Goal: Task Accomplishment & Management: Manage account settings

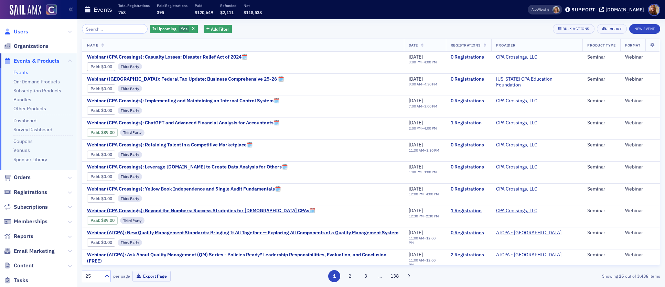
click at [22, 33] on span "Users" at bounding box center [21, 32] width 14 height 8
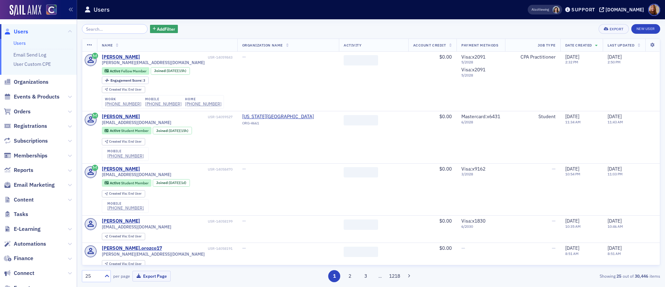
click at [114, 28] on input "search" at bounding box center [115, 29] width 66 height 10
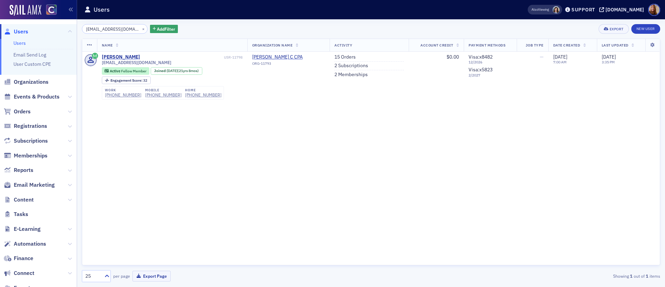
type input "eckrgcpa@hotmail.com"
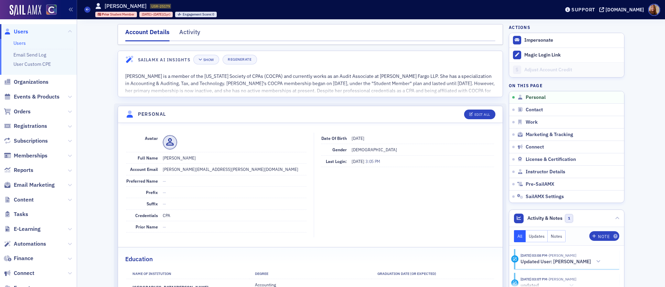
scroll to position [124, 0]
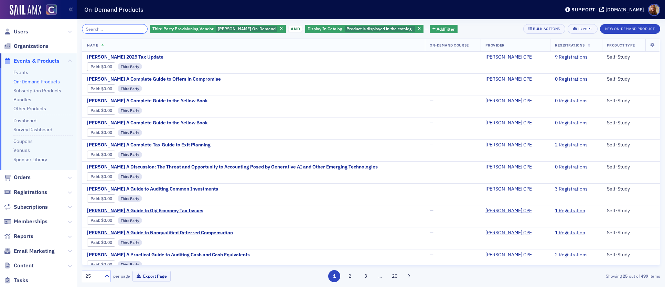
click at [112, 29] on input "search" at bounding box center [115, 29] width 66 height 10
paste input "Surgent's Understanding and Testing General Information Technology Controls"
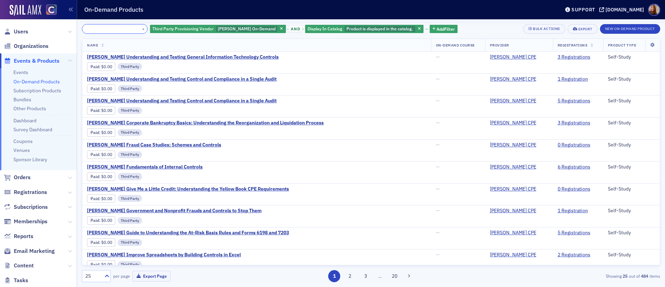
type input "Surgent's Understanding and Testing General Information Technology Controls"
click at [140, 29] on button "×" at bounding box center [143, 28] width 6 height 6
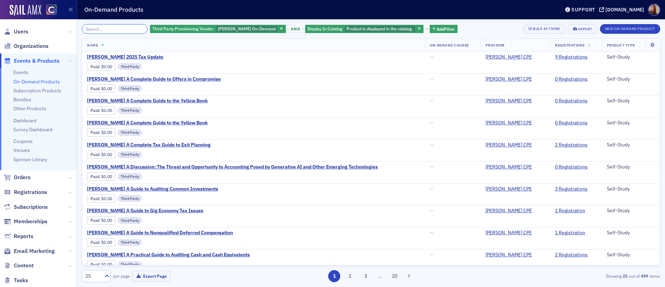
click at [117, 30] on input "search" at bounding box center [115, 29] width 66 height 10
paste input "Surgent's Business Combinations - U.S. GAAP vs. IFRS"
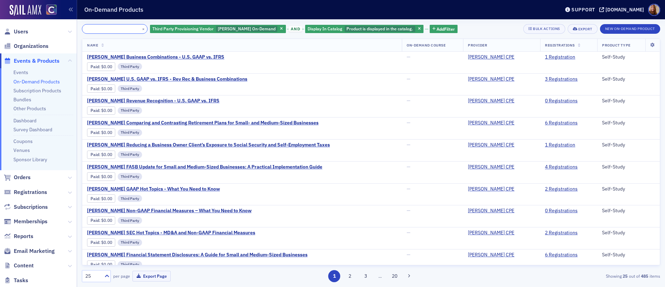
type input "Surgent's Business Combinations - U.S. GAAP vs. IFRS"
click at [140, 27] on button "×" at bounding box center [143, 28] width 6 height 6
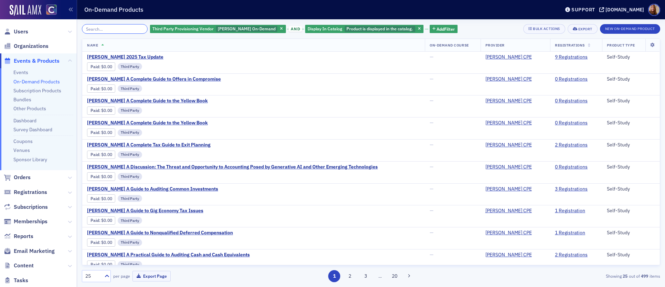
paste input "Surgent's IA Module 4 -- Maximizing Internal Audit (IA) Value, Coverage, Assura…"
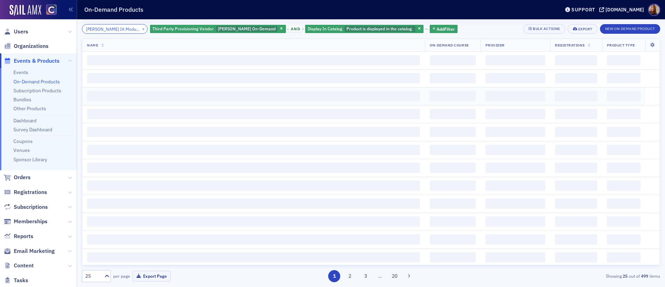
scroll to position [0, 137]
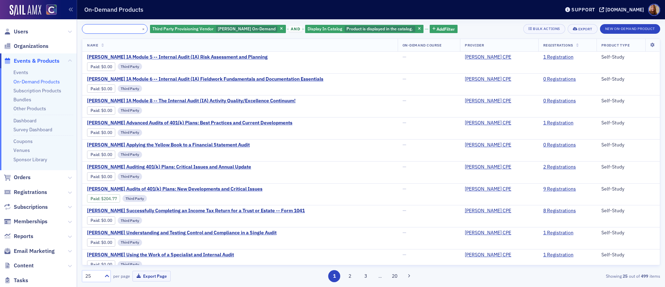
type input "Surgent's IA Module 4 -- Maximizing Internal Audit (IA) Value, Coverage, Assura…"
click at [140, 27] on button "×" at bounding box center [143, 28] width 6 height 6
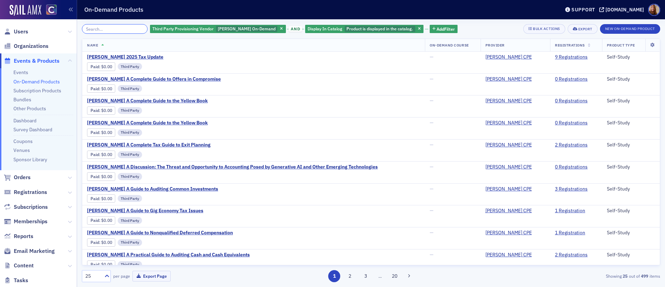
paste input "Surgent's Give Me a Little Credit: Understanding the Yellow Book CPE Requiremen…"
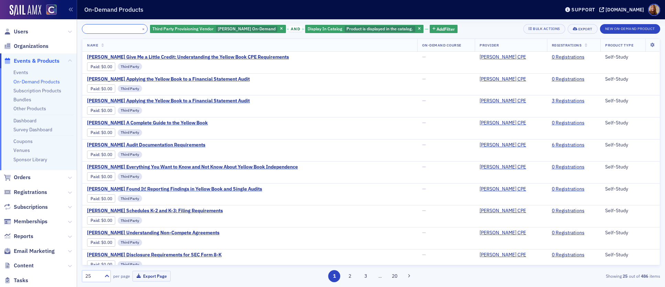
type input "Surgent's Give Me a Little Credit: Understanding the Yellow Book CPE Requiremen…"
click at [140, 25] on button "×" at bounding box center [143, 28] width 6 height 6
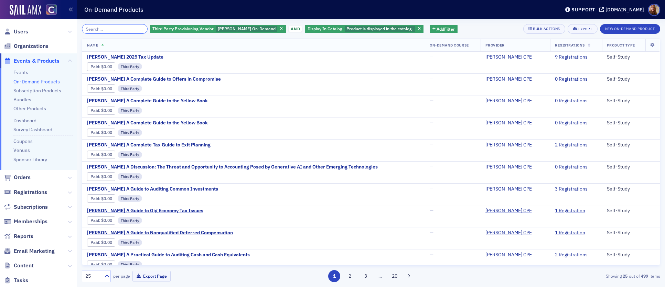
click at [120, 32] on input "search" at bounding box center [115, 29] width 66 height 10
paste input "Surgent's Client Advisory Services (CAS): A Guide to the Variety of Offerings P…"
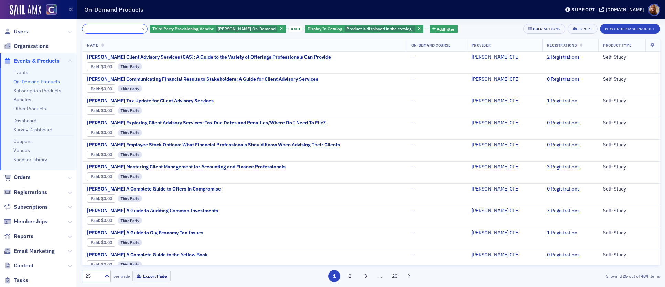
type input "Surgent's Client Advisory Services (CAS): A Guide to the Variety of Offerings P…"
click at [140, 29] on button "×" at bounding box center [143, 28] width 6 height 6
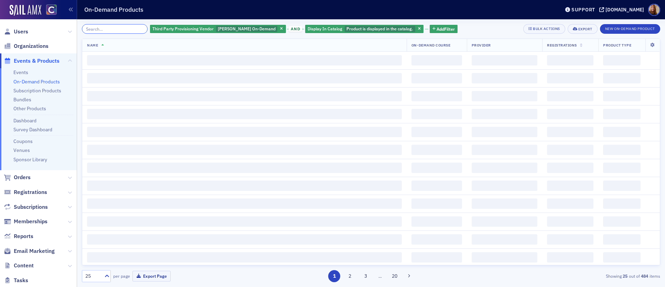
click at [107, 28] on input "search" at bounding box center [115, 29] width 66 height 10
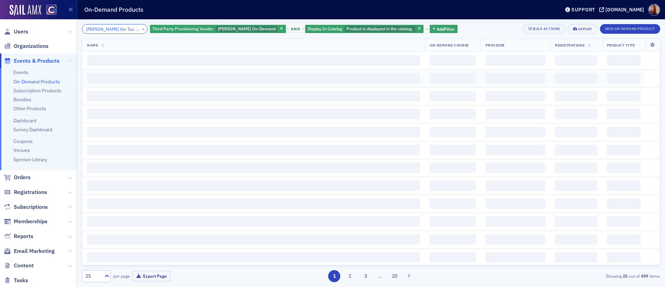
scroll to position [0, 21]
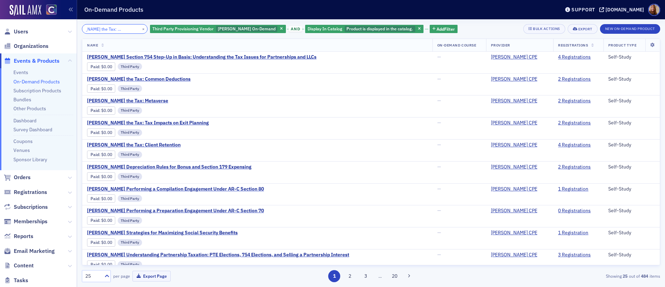
type input "Surgent's Max the Tax: Section 754"
click at [140, 29] on button "×" at bounding box center [143, 28] width 6 height 6
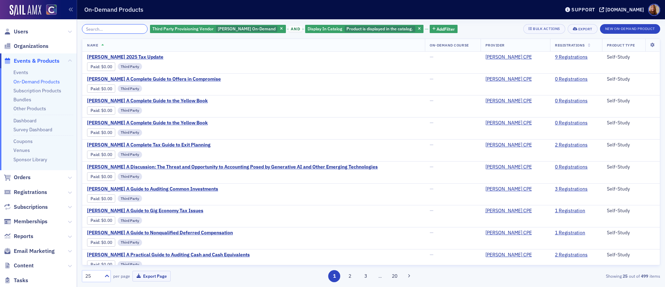
paste input "Surgent's Nuts & Bolts of Cryptocurrency Taxation"
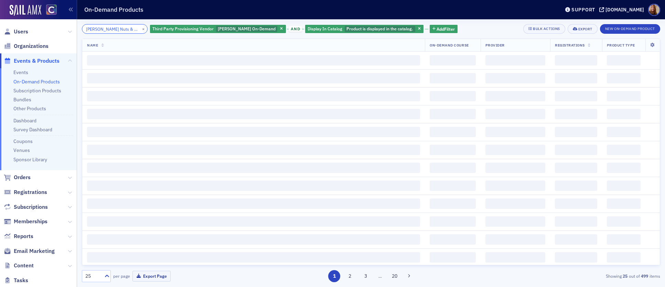
scroll to position [0, 49]
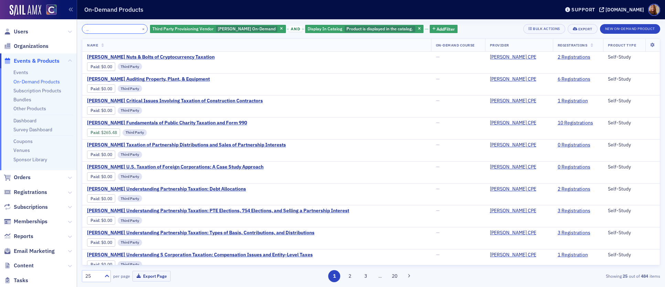
type input "Surgent's Nuts & Bolts of Cryptocurrency Taxation"
click at [140, 29] on button "×" at bounding box center [143, 28] width 6 height 6
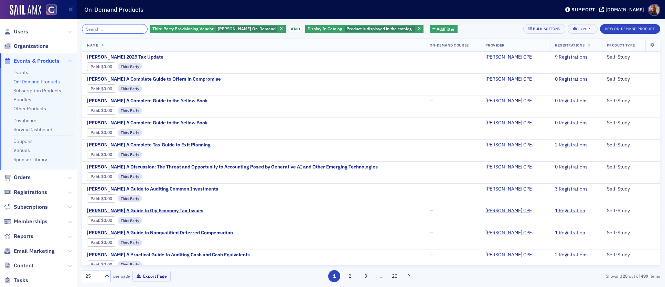
paste input "Surgent's Marijuana: A Generalized Business Viewpoint"
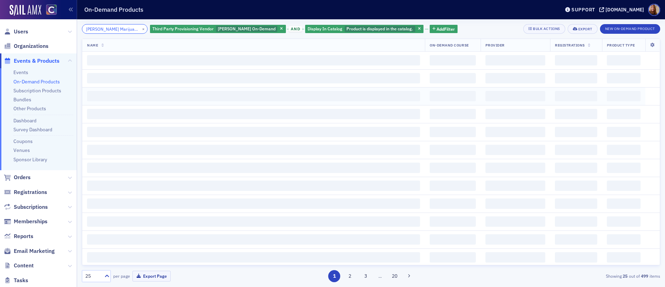
scroll to position [0, 59]
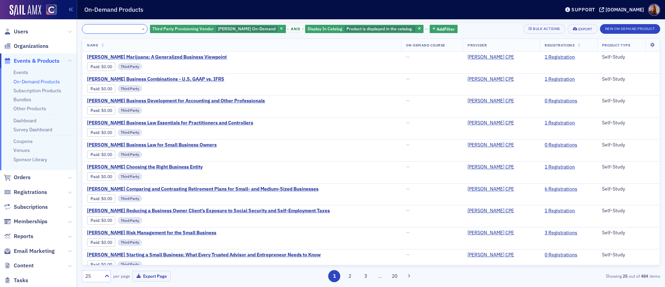
type input "Surgent's Marijuana: A Generalized Business Viewpoint"
click at [140, 30] on button "×" at bounding box center [143, 28] width 6 height 6
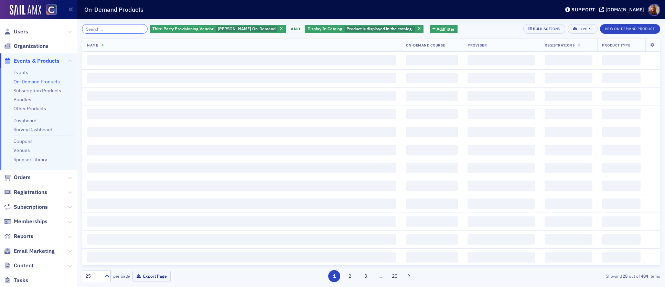
click at [116, 31] on input "search" at bounding box center [115, 29] width 66 height 10
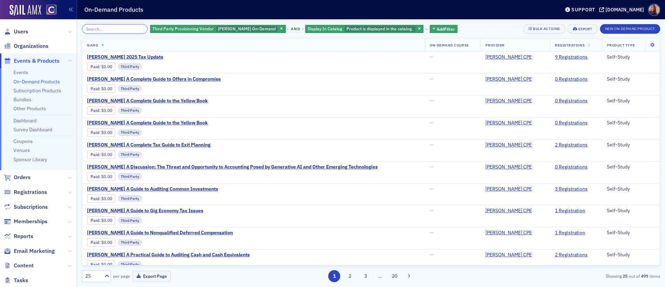
paste input "Surgent's FASB Accounting Standards Update"
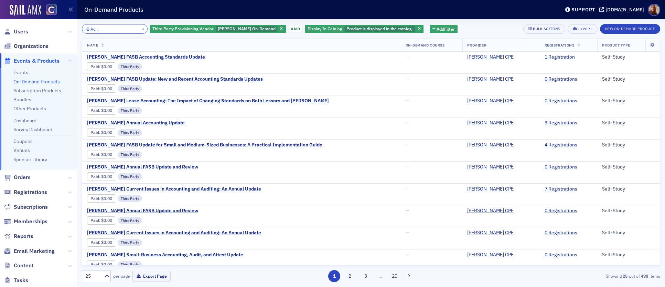
type input "Surgent's FASB Accounting Standards Update"
click at [382, 82] on div "Surgent's FASB Update: New and Recent Accounting Standards Updates Paid : $0.00…" at bounding box center [241, 84] width 309 height 17
click at [140, 28] on button "×" at bounding box center [143, 28] width 6 height 6
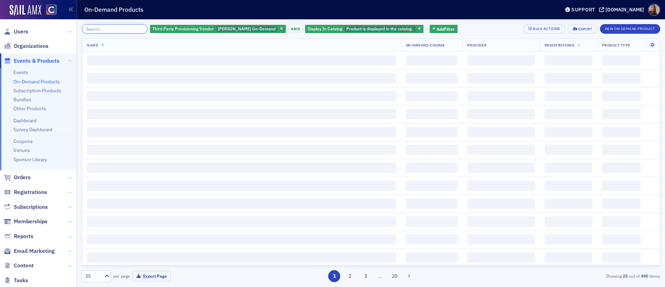
click at [109, 33] on input "search" at bounding box center [115, 29] width 66 height 10
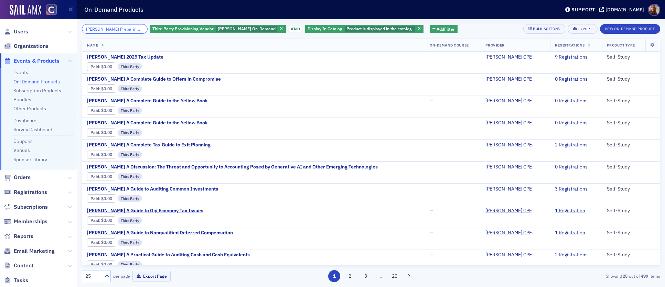
scroll to position [0, 91]
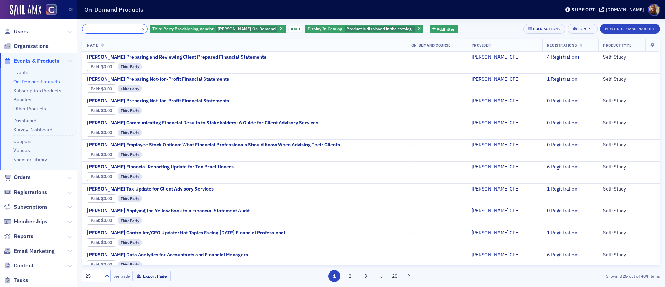
type input "Surgent's Preparing and Reviewing Client Prepared Financial Statements"
click at [140, 29] on button "×" at bounding box center [143, 28] width 6 height 6
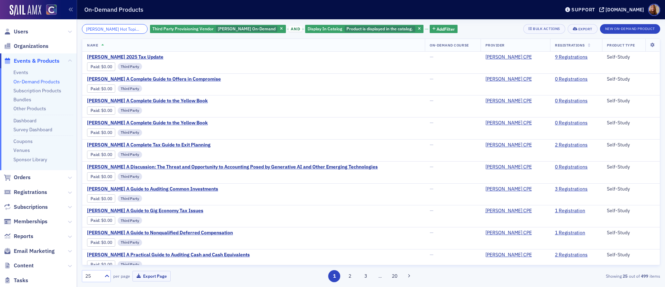
scroll to position [0, 31]
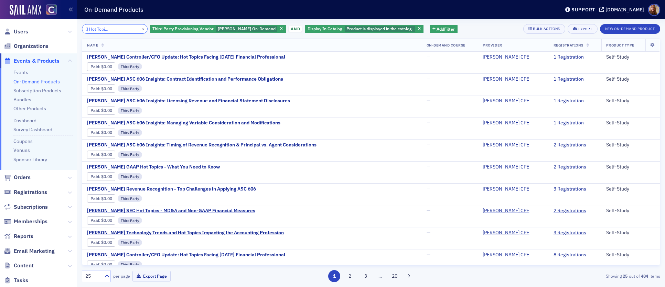
type input "Surgent's Hot Topics Related to ASC 606"
click at [140, 29] on button "×" at bounding box center [143, 28] width 6 height 6
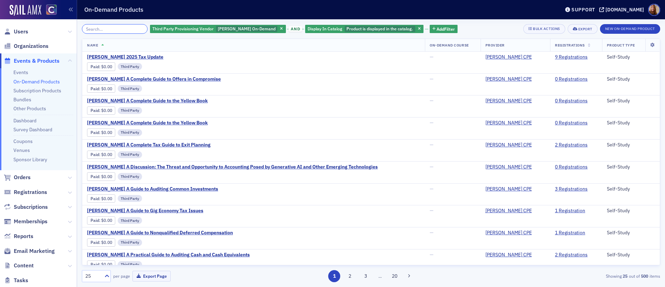
click at [117, 30] on input "search" at bounding box center [115, 29] width 66 height 10
paste input "Surgent's New York: Avoiding Harassment and Discrimination in the Workplace"
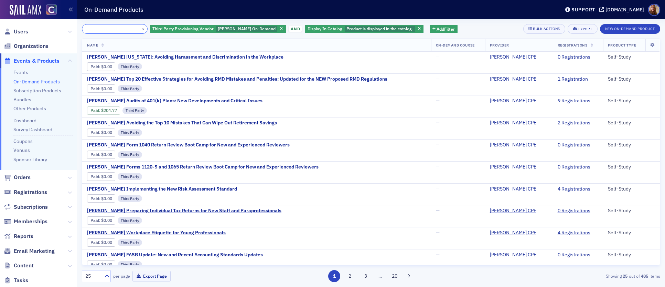
type input "Surgent's New York: Avoiding Harassment and Discrimination in the Workplace"
click at [140, 29] on button "×" at bounding box center [143, 28] width 6 height 6
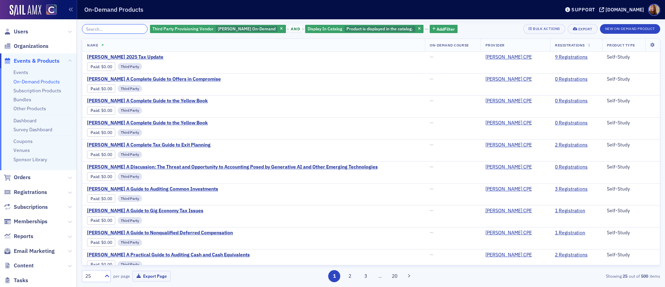
paste input "Surgent's Performing a Compilation Engagement Under AR-C Section 80"
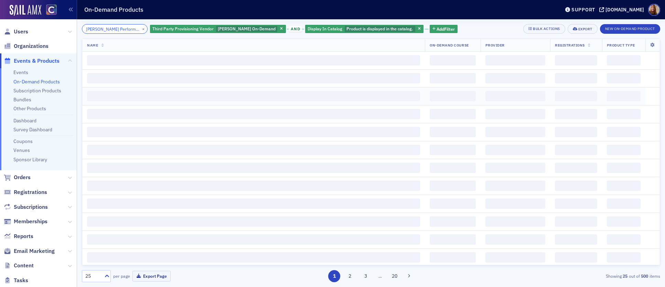
scroll to position [0, 91]
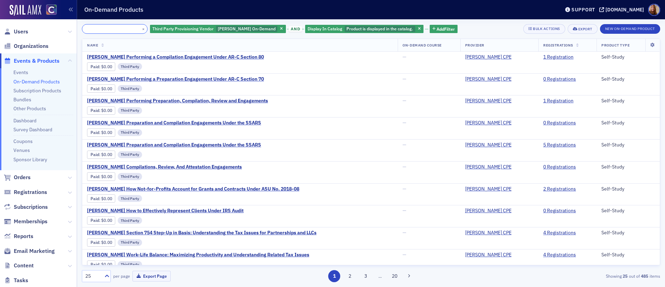
type input "Surgent's Performing a Compilation Engagement Under AR-C Section 80"
click at [140, 30] on button "×" at bounding box center [143, 28] width 6 height 6
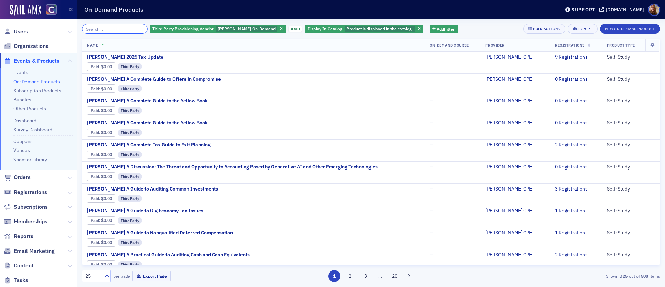
paste input "Surgent's Fraud Risk Assessment Basics"
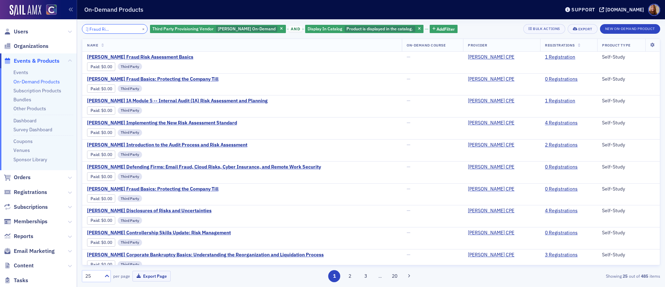
type input "Surgent's Fraud Risk Assessment Basics"
click at [140, 29] on button "×" at bounding box center [143, 28] width 6 height 6
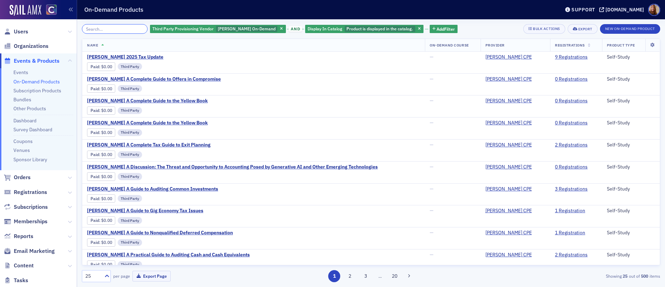
click at [123, 29] on input "search" at bounding box center [115, 29] width 66 height 10
paste input "Surgent's What in the FASB Were They Thinking! Not-for-Profits and Leases"
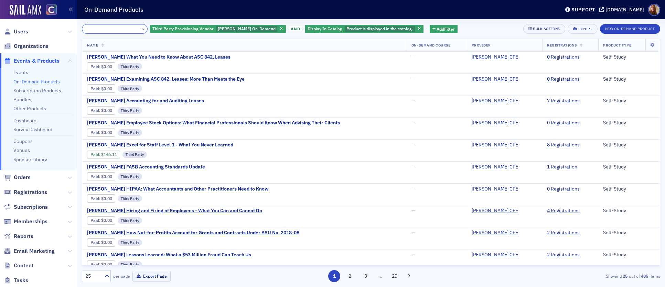
type input "Surgent's What in the FASB Were They Thinking! Not-for-Profits and Leases"
click at [105, 28] on input "Surgent's What in the FASB Were They Thinking! Not-for-Profits and Leases" at bounding box center [115, 29] width 66 height 10
click at [101, 31] on input "Surgent's What in the FASB Were They Thinking! Not-for-Profits and Leases" at bounding box center [115, 29] width 66 height 10
click at [121, 30] on input "Surgent's What in the FASB Were They Thinking! Not-for-Profits and Leases" at bounding box center [115, 29] width 66 height 10
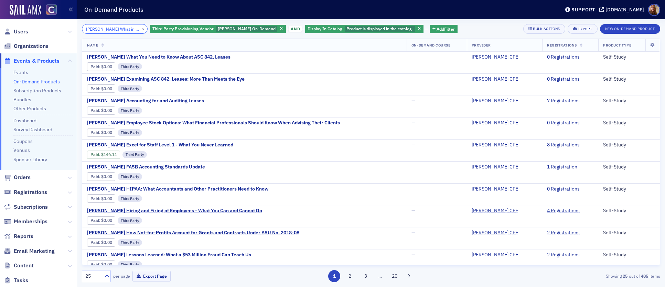
click at [121, 30] on input "Surgent's What in the FASB Were They Thinking! Not-for-Profits and Leases" at bounding box center [115, 29] width 66 height 10
click at [110, 30] on input "Surgent's What in the FASB Were They Thinking! Not-for-Profits and Leases" at bounding box center [115, 29] width 66 height 10
drag, startPoint x: 109, startPoint y: 30, endPoint x: 149, endPoint y: 30, distance: 40.6
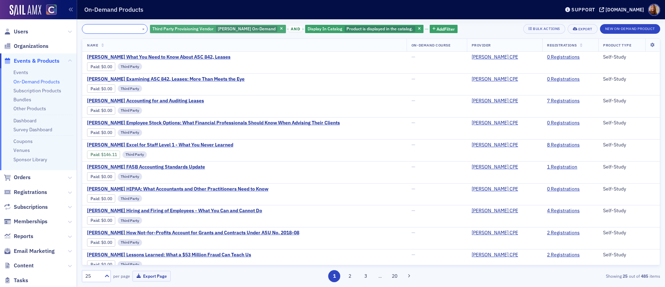
click at [149, 30] on div "Surgent's What in the FASB Were They Thinking! Not-for-Profits and Leases × Thi…" at bounding box center [270, 29] width 376 height 10
click at [140, 29] on button "×" at bounding box center [143, 28] width 6 height 6
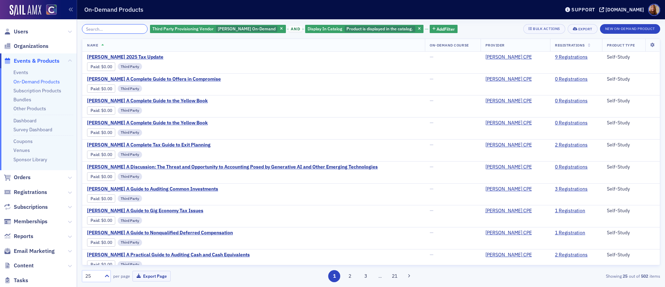
click at [117, 31] on input "search" at bounding box center [115, 29] width 66 height 10
paste input "Surgent's What in the FASB Were They Thinking! Not-for-Profits and Leases"
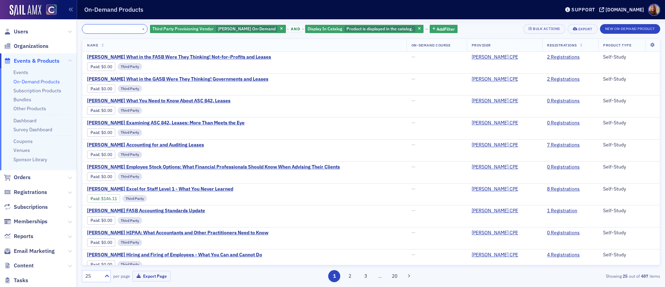
type input "Surgent's What in the FASB Were They Thinking! Not-for-Profits and Leases"
click at [140, 27] on button "×" at bounding box center [143, 28] width 6 height 6
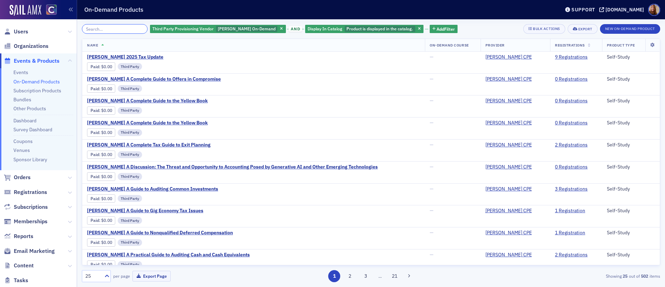
paste input "Surgent's Top 10 Technology Risks and Trends Every CPA Should Know"
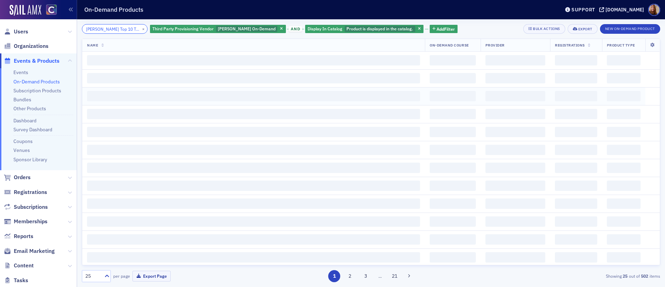
scroll to position [0, 88]
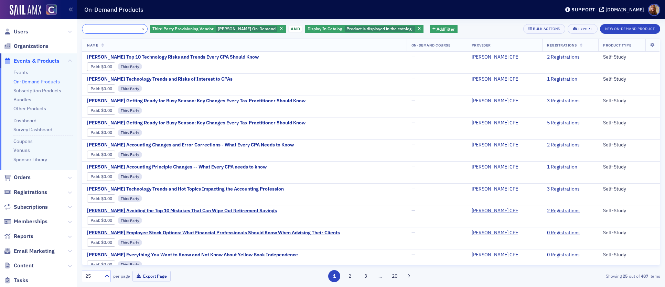
type input "Surgent's Top 10 Technology Risks and Trends Every CPA Should Know"
click at [487, 30] on div "Surgent's Top 10 Technology Risks and Trends Every CPA Should Know × Third Part…" at bounding box center [371, 29] width 579 height 10
click at [477, 26] on div "Surgent's Top 10 Technology Risks and Trends Every CPA Should Know × Third Part…" at bounding box center [371, 29] width 579 height 10
click at [140, 30] on button "×" at bounding box center [143, 28] width 6 height 6
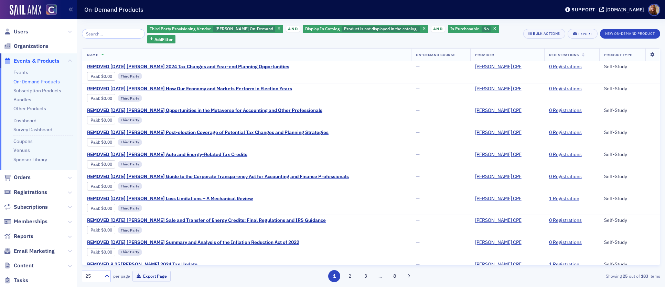
click at [650, 53] on icon at bounding box center [653, 55] width 14 height 4
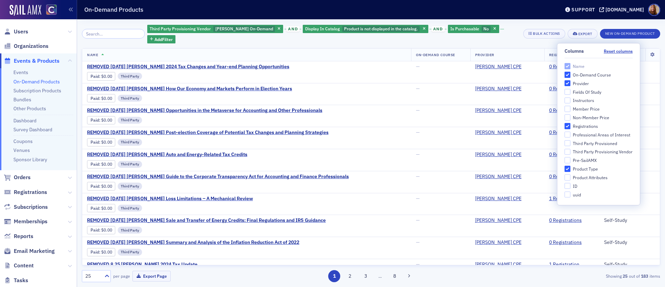
click at [514, 24] on div "Third Party Provisioning Vendor Surgent On-Demand and Display In Catalog Produc…" at bounding box center [371, 33] width 579 height 19
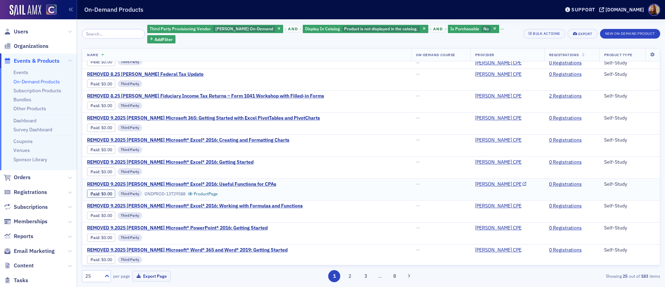
scroll to position [336, 0]
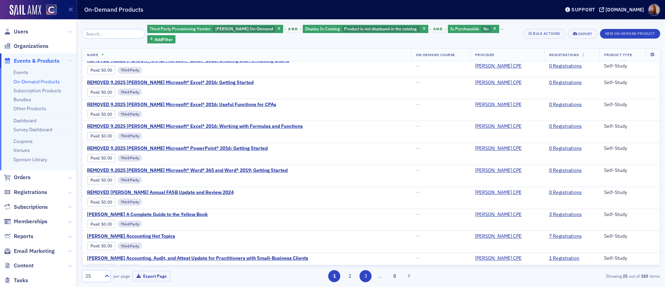
click at [362, 276] on button "3" at bounding box center [366, 276] width 12 height 12
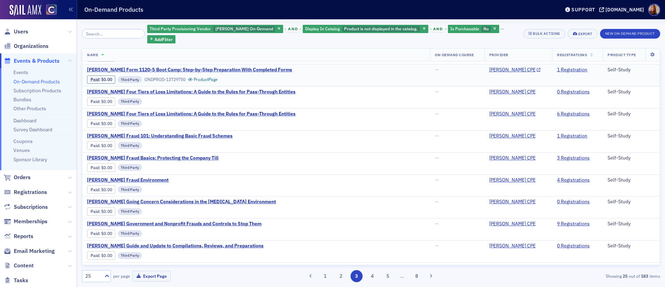
scroll to position [208, 0]
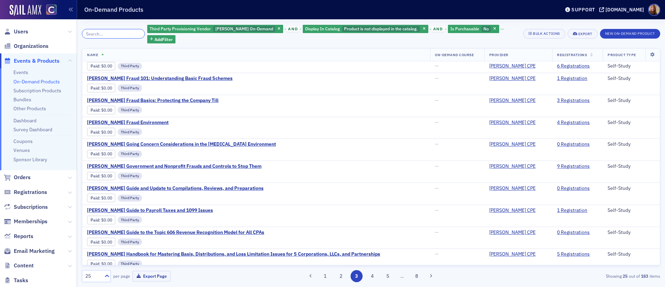
click at [107, 31] on input "search" at bounding box center [113, 34] width 63 height 10
paste input "Surgent's IA Module 4 -- Maximizing Internal Audit (IA) Value, Coverage, Assura…"
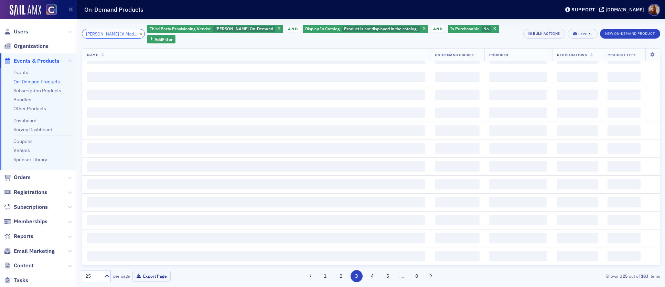
scroll to position [0, 137]
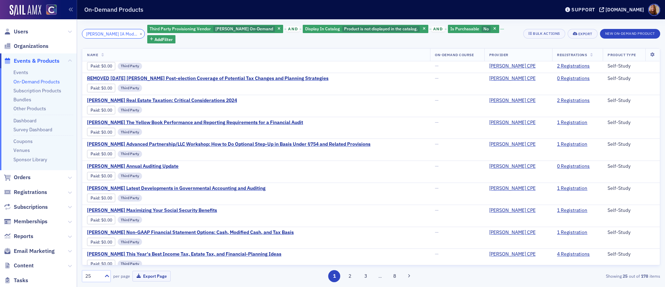
drag, startPoint x: 123, startPoint y: 30, endPoint x: 87, endPoint y: 31, distance: 36.2
click at [87, 31] on input "Surgent's IA Module 4 -- Maximizing Internal Audit (IA) Value, Coverage, Assura…" at bounding box center [113, 34] width 63 height 10
click at [110, 29] on input "Surgent's IA Module 4 -- Maximizing Internal Audit (IA) Value, Coverage, Assura…" at bounding box center [113, 34] width 63 height 10
drag, startPoint x: 104, startPoint y: 29, endPoint x: 153, endPoint y: 31, distance: 49.6
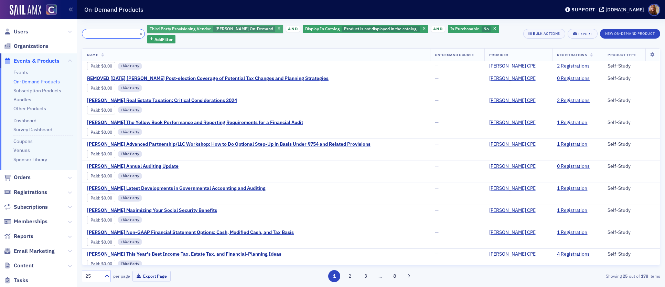
click at [153, 31] on div "Surgent's IA Module 4 -- Maximizing Internal Audit (IA) Value, Coverage, Assura…" at bounding box center [300, 33] width 437 height 19
type input "Surgent's IA Module 4 -- Maximizing Internal Audit (IA) Value, Coverage, Assura…"
click at [138, 30] on button "×" at bounding box center [141, 33] width 6 height 6
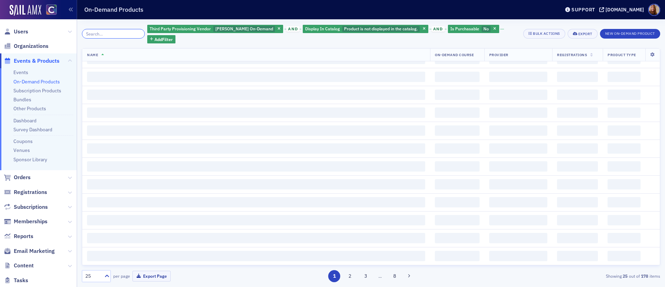
click at [118, 31] on input "search" at bounding box center [113, 34] width 63 height 10
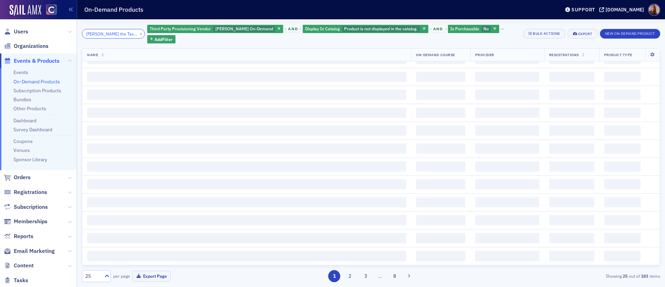
scroll to position [0, 21]
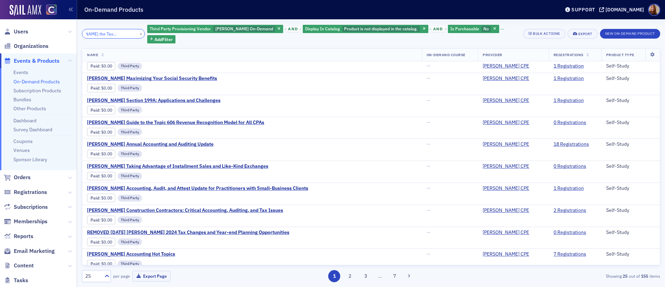
type input "Surgent's Max the Tax: Section 754"
click at [138, 30] on button "×" at bounding box center [141, 33] width 6 height 6
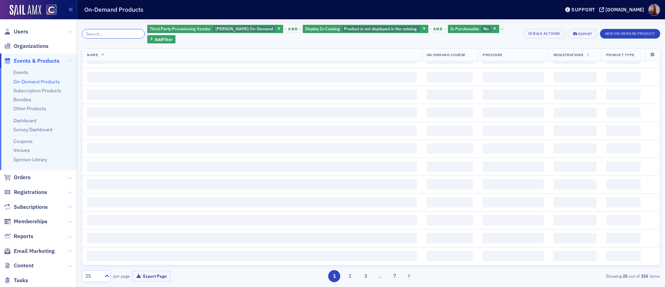
click at [107, 29] on input "search" at bounding box center [113, 34] width 63 height 10
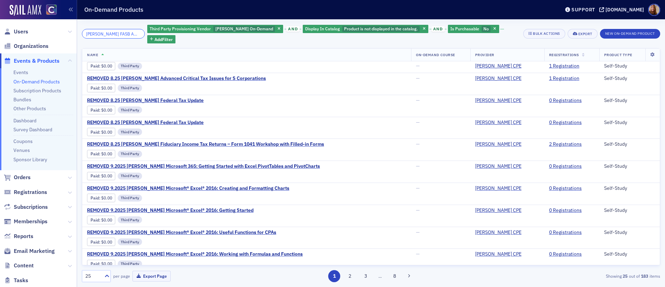
scroll to position [0, 41]
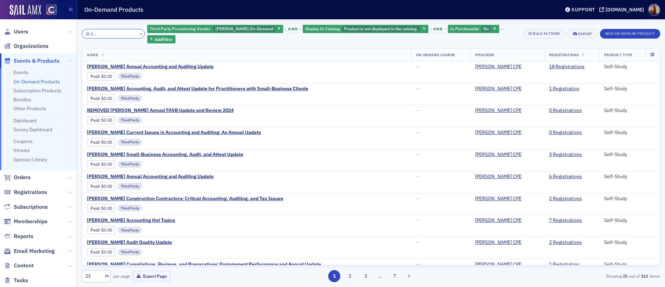
type input "Surgent's FASB Accounting Standards Update"
click at [138, 30] on button "×" at bounding box center [141, 33] width 6 height 6
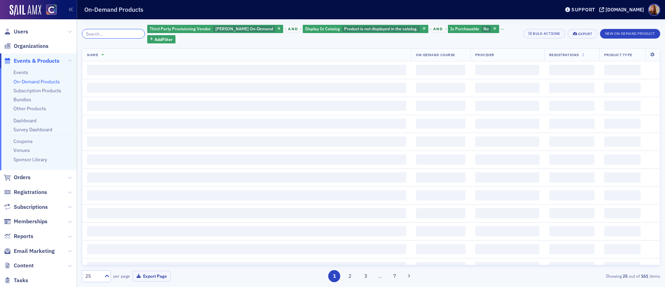
click at [120, 31] on input "search" at bounding box center [113, 34] width 63 height 10
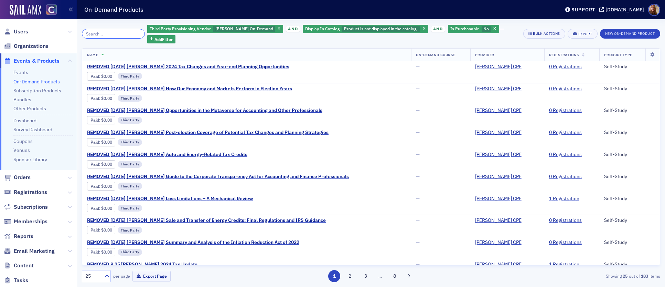
paste input "Surgent's Hot Topics Related to ASC 606"
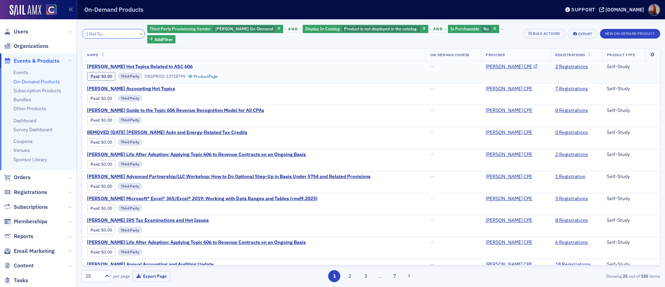
type input "Surgent's Hot Topics Related to ASC 606"
click at [155, 64] on span "Surgent's Hot Topics Related to ASC 606" at bounding box center [145, 67] width 116 height 6
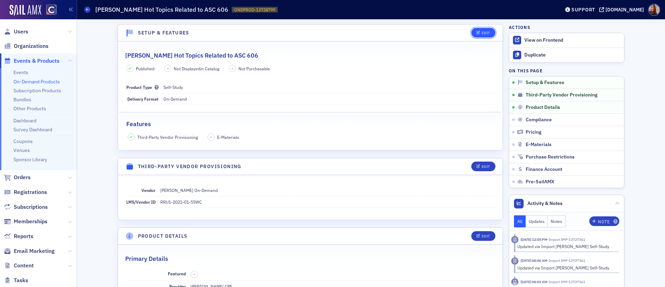
click at [477, 33] on icon "button" at bounding box center [479, 33] width 4 height 4
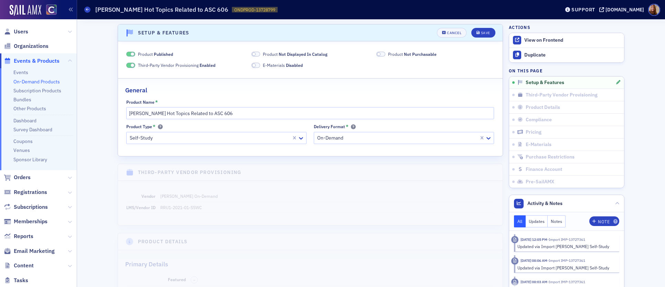
scroll to position [1, 0]
click at [263, 51] on span "Product Not Displayed In Catalog" at bounding box center [295, 53] width 65 height 6
click at [383, 52] on label "Product Not Purchasable" at bounding box center [407, 53] width 60 height 6
click at [419, 54] on span "Not Purchasable" at bounding box center [420, 53] width 33 height 6
click at [486, 31] on div "Save" at bounding box center [485, 32] width 9 height 4
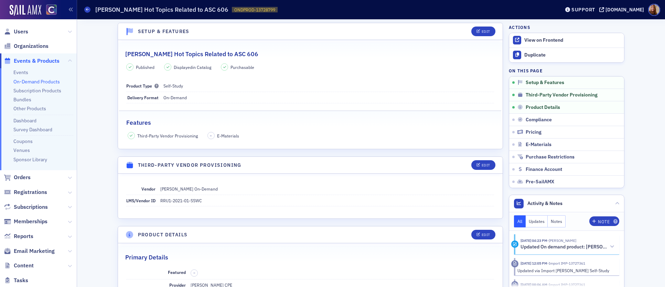
click at [32, 81] on link "On-Demand Products" at bounding box center [36, 81] width 46 height 6
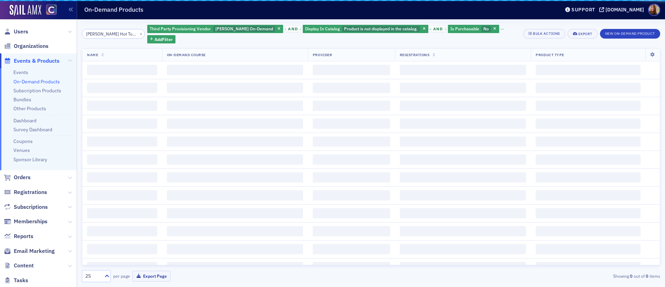
scroll to position [0, 31]
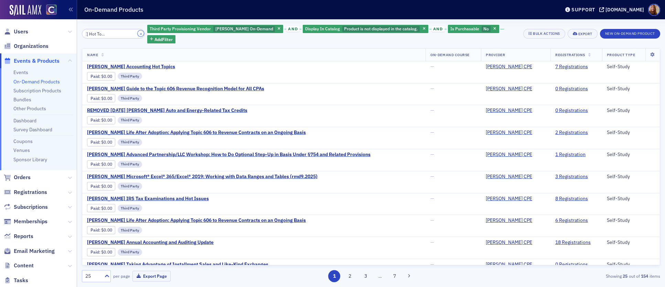
click at [138, 30] on button "×" at bounding box center [141, 33] width 6 height 6
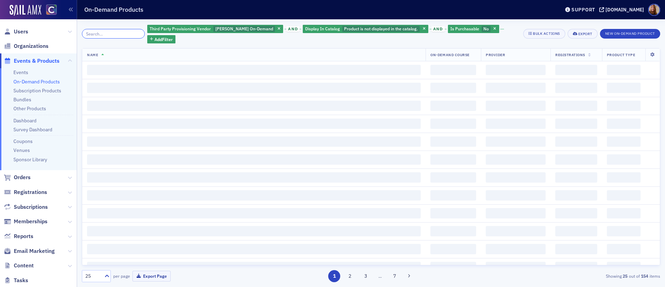
click at [100, 29] on input "search" at bounding box center [113, 34] width 63 height 10
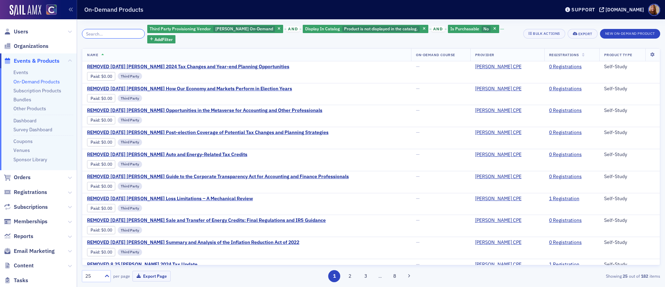
paste input "Surgent's What in the FASB Were They Thinking! Not-for-Profits and Leases"
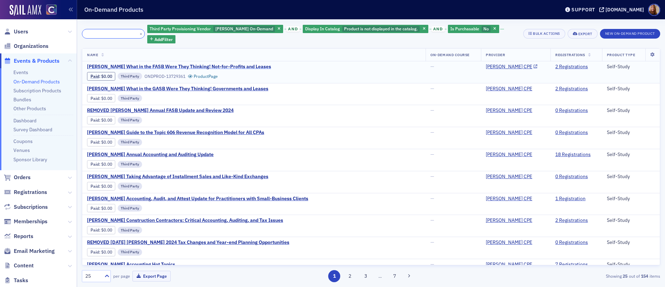
type input "Surgent's What in the FASB Were They Thinking! Not-for-Profits and Leases"
click at [211, 64] on span "Surgent's What in the FASB Were They Thinking! Not-for-Profits and Leases" at bounding box center [179, 67] width 184 height 6
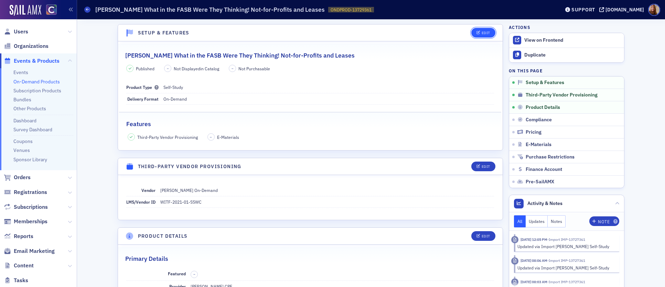
click at [489, 32] on button "Edit" at bounding box center [484, 33] width 24 height 10
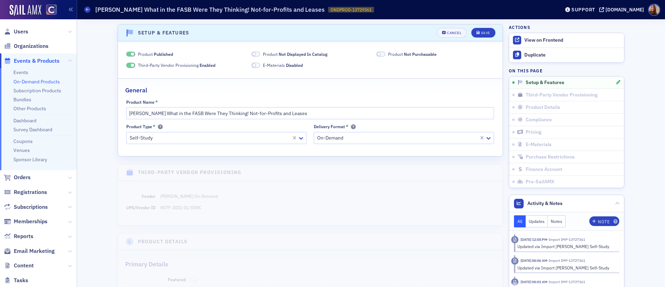
scroll to position [1, 0]
click at [282, 49] on fieldset "Product Published Product Not Displayed In Catalog Product Not Purchasable Thir…" at bounding box center [310, 57] width 385 height 30
click at [311, 53] on span "Not Displayed In Catalog" at bounding box center [303, 53] width 49 height 6
click at [417, 55] on span "Not Purchasable" at bounding box center [420, 53] width 33 height 6
click at [388, 53] on span "Product Purchasable" at bounding box center [408, 53] width 40 height 6
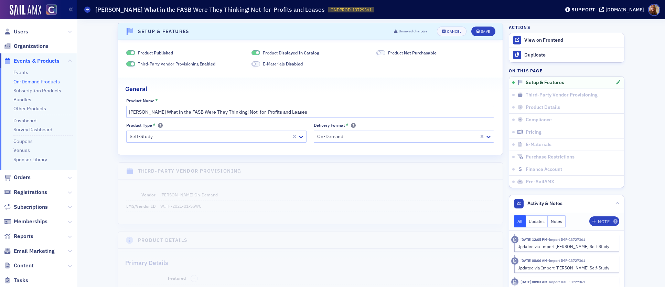
click at [427, 52] on span "Not Purchasable" at bounding box center [420, 53] width 33 height 6
click at [487, 30] on div "Save" at bounding box center [485, 32] width 9 height 4
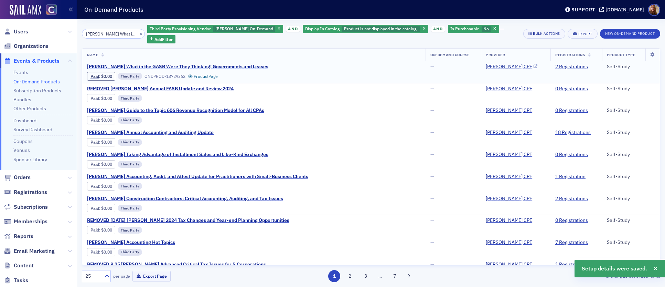
click at [193, 64] on span "Surgent's What in the GASB Were They Thinking! Governments and Leases" at bounding box center [177, 67] width 181 height 6
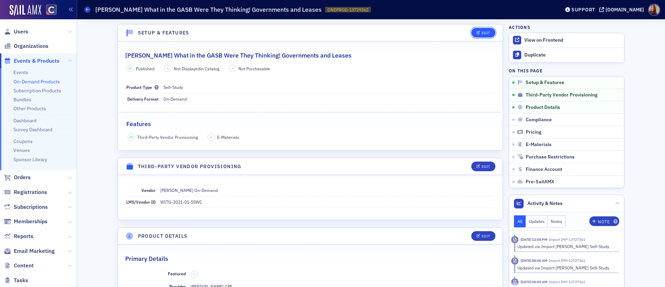
click at [478, 34] on icon "button" at bounding box center [479, 33] width 4 height 4
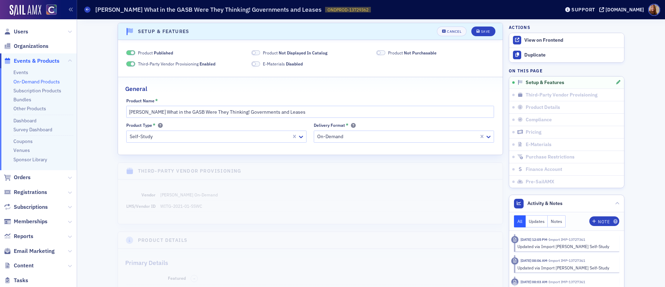
click at [293, 51] on span "Not Displayed In Catalog" at bounding box center [303, 53] width 49 height 6
click at [399, 53] on span "Product Not Purchasable" at bounding box center [412, 53] width 49 height 6
click at [481, 31] on div "Save" at bounding box center [485, 32] width 9 height 4
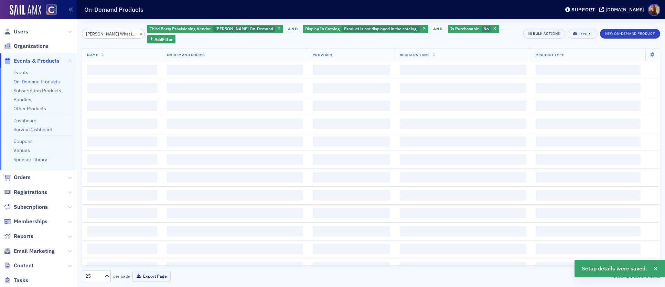
scroll to position [0, 96]
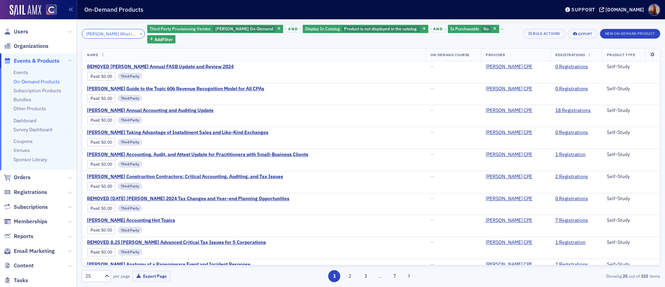
click at [101, 30] on input "Surgent's What in the FASB Were They Thinking! Not-for-Profits and Leases" at bounding box center [113, 34] width 63 height 10
click at [102, 30] on input "Surgent's What in the FASB Were They Thinking! Not-for-Profits and Leases" at bounding box center [113, 34] width 63 height 10
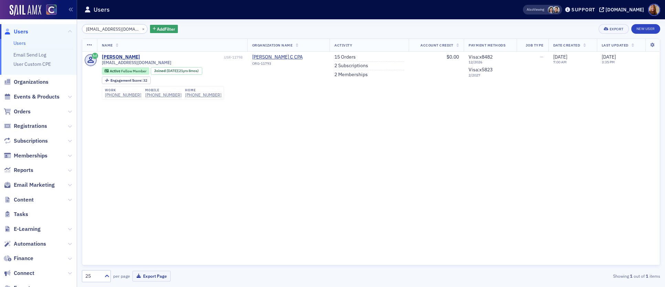
click at [98, 27] on input "eckrgcpa@hotmail.com" at bounding box center [115, 29] width 66 height 10
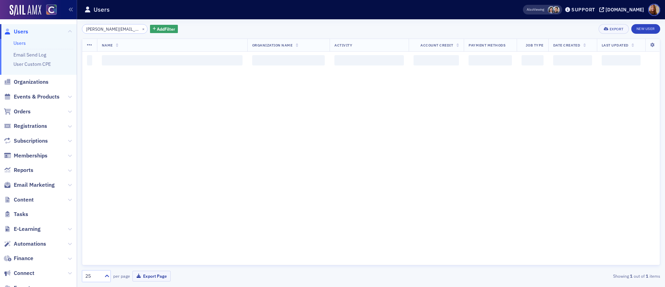
scroll to position [0, 8]
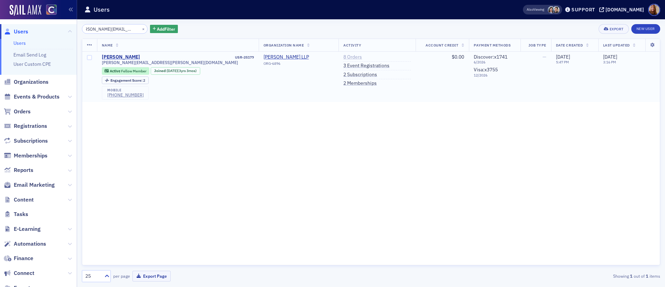
type input "mordan.victoria@gmail.com"
click at [344, 56] on link "8 Orders" at bounding box center [353, 57] width 19 height 6
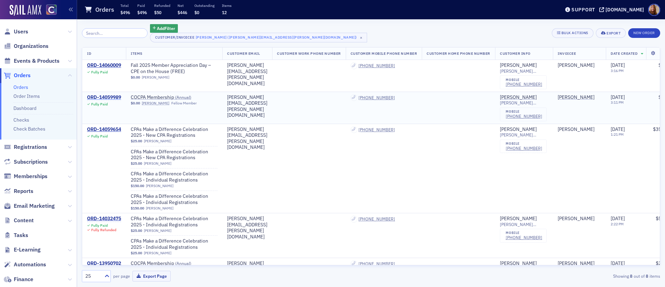
click at [100, 96] on div "ORD-14059989" at bounding box center [104, 97] width 34 height 6
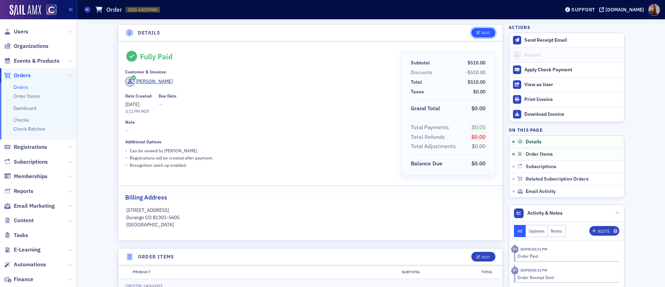
click at [481, 35] on button "Edit" at bounding box center [484, 33] width 24 height 10
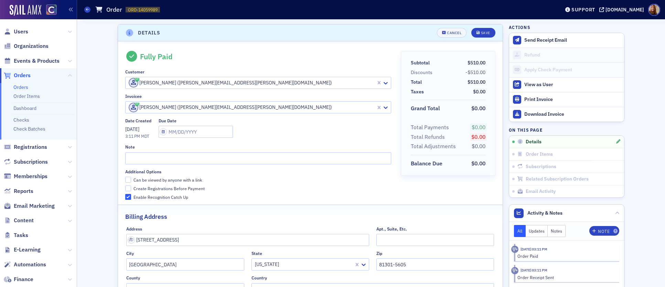
scroll to position [1, 0]
click at [447, 32] on div "Cancel" at bounding box center [454, 32] width 14 height 4
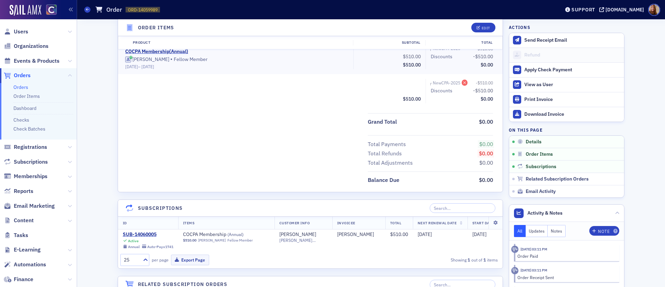
scroll to position [250, 0]
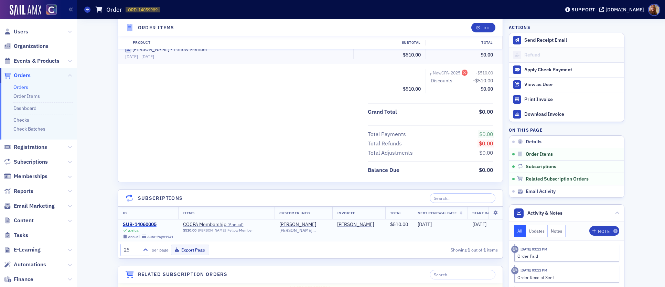
click at [137, 222] on div "SUB-14060005" at bounding box center [148, 224] width 51 height 6
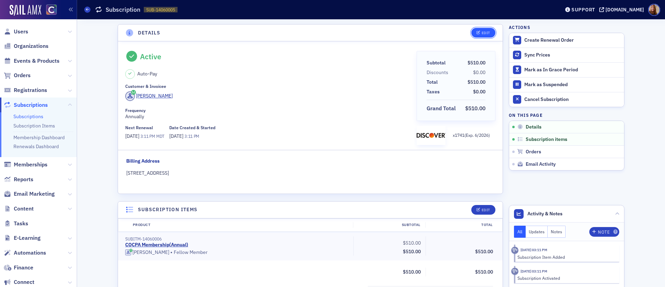
click at [482, 31] on div "Edit" at bounding box center [486, 33] width 9 height 4
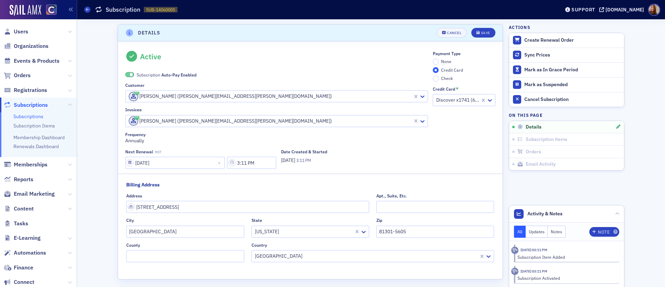
scroll to position [1, 0]
click at [441, 61] on span "None" at bounding box center [446, 60] width 10 height 6
click at [439, 61] on input "None" at bounding box center [436, 60] width 6 height 6
click at [177, 76] on span "Auto-Pay Enabled" at bounding box center [178, 74] width 35 height 6
click at [486, 30] on div "Save" at bounding box center [485, 32] width 9 height 4
